Goal: Find specific fact

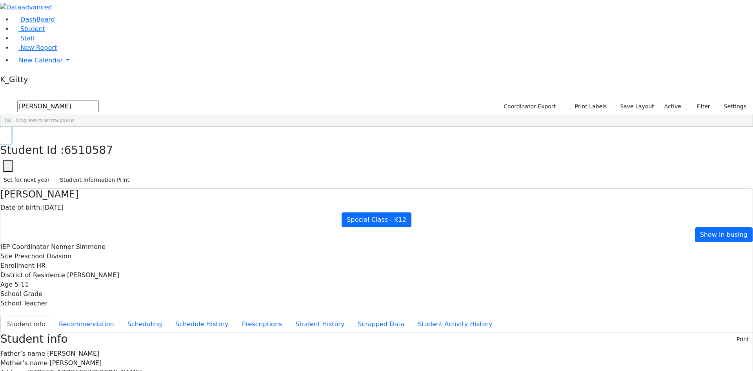
click at [8, 133] on icon "button" at bounding box center [6, 135] width 4 height 5
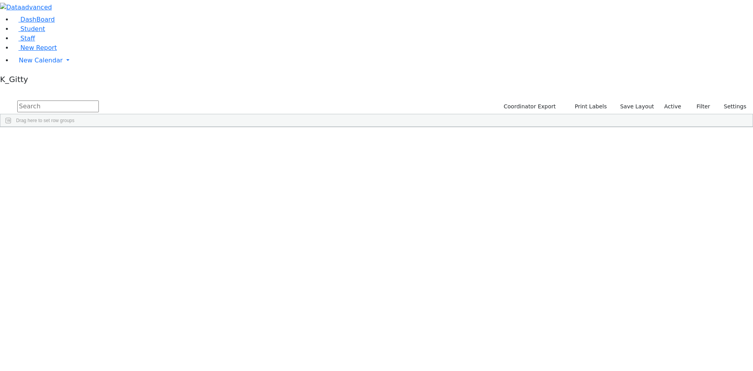
click at [99, 100] on input "text" at bounding box center [58, 106] width 82 height 12
type input "tyr"
click at [100, 140] on div "Tyrnauer" at bounding box center [75, 145] width 49 height 11
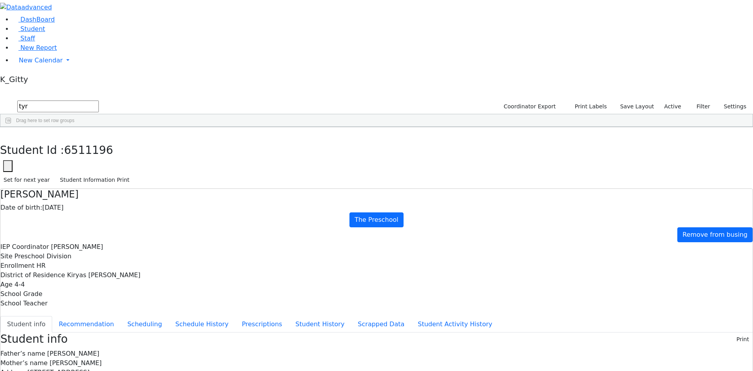
drag, startPoint x: 455, startPoint y: 297, endPoint x: 398, endPoint y: 299, distance: 56.9
click at [8, 133] on icon "button" at bounding box center [6, 135] width 4 height 5
